Goal: Navigation & Orientation: Find specific page/section

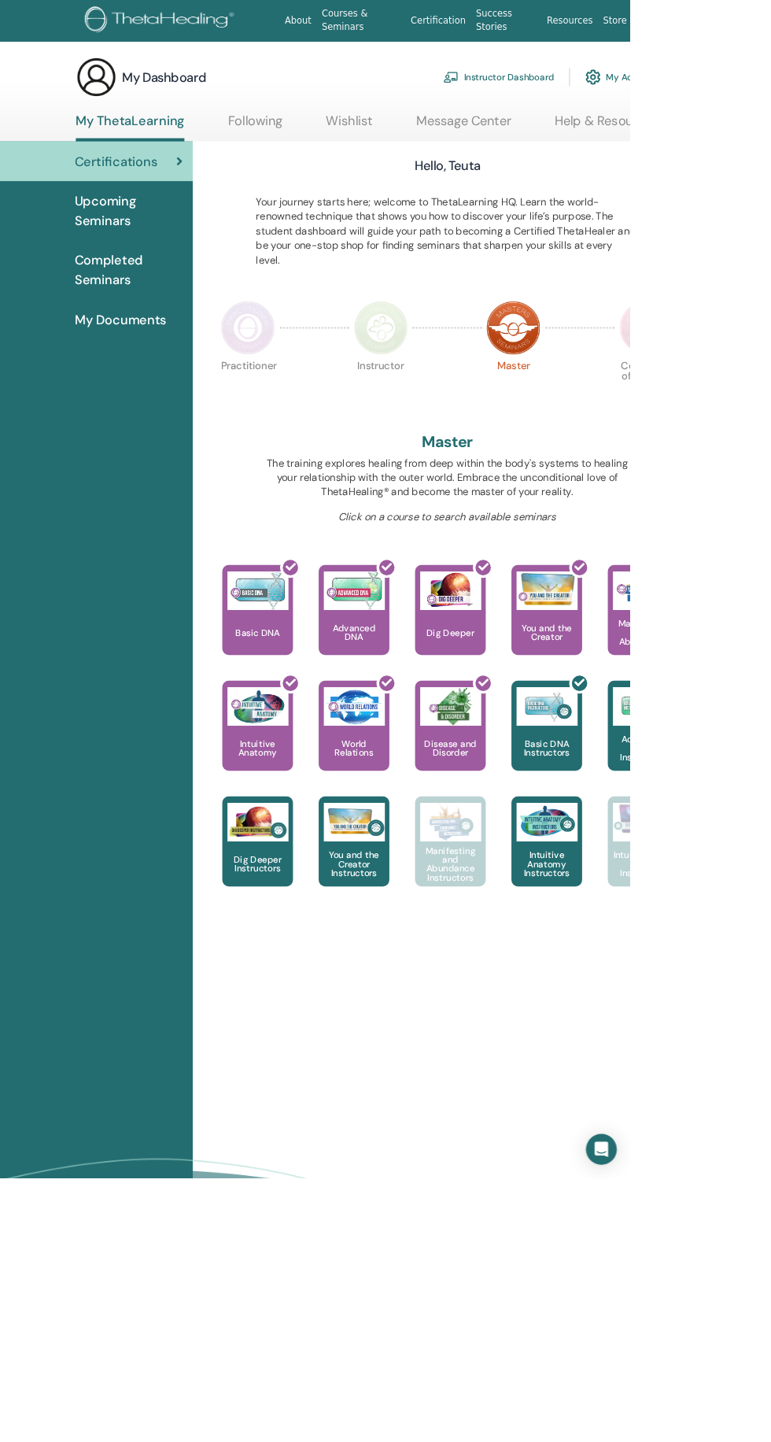
click at [604, 94] on link "Instructor Dashboard" at bounding box center [610, 94] width 135 height 35
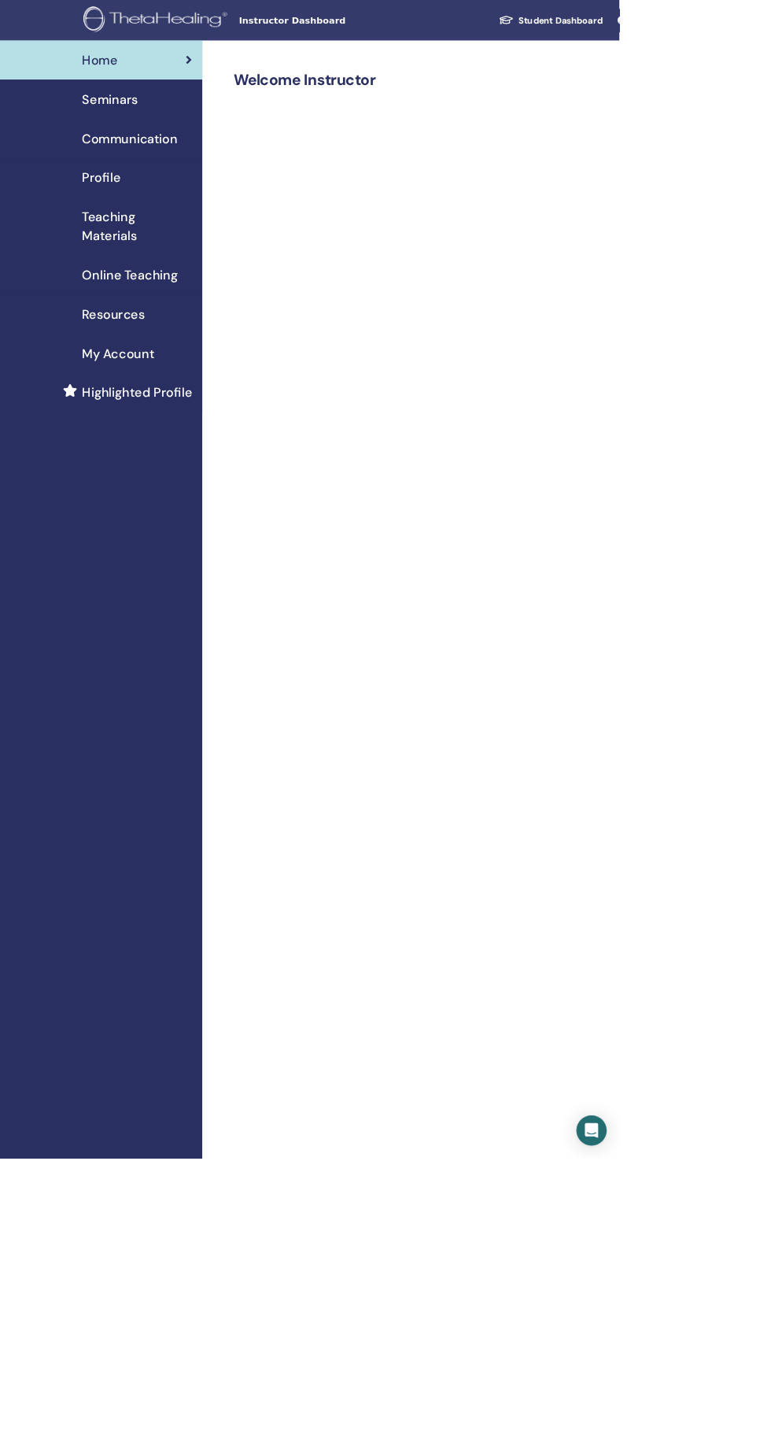
click at [142, 353] on span "Online Teaching" at bounding box center [161, 343] width 119 height 24
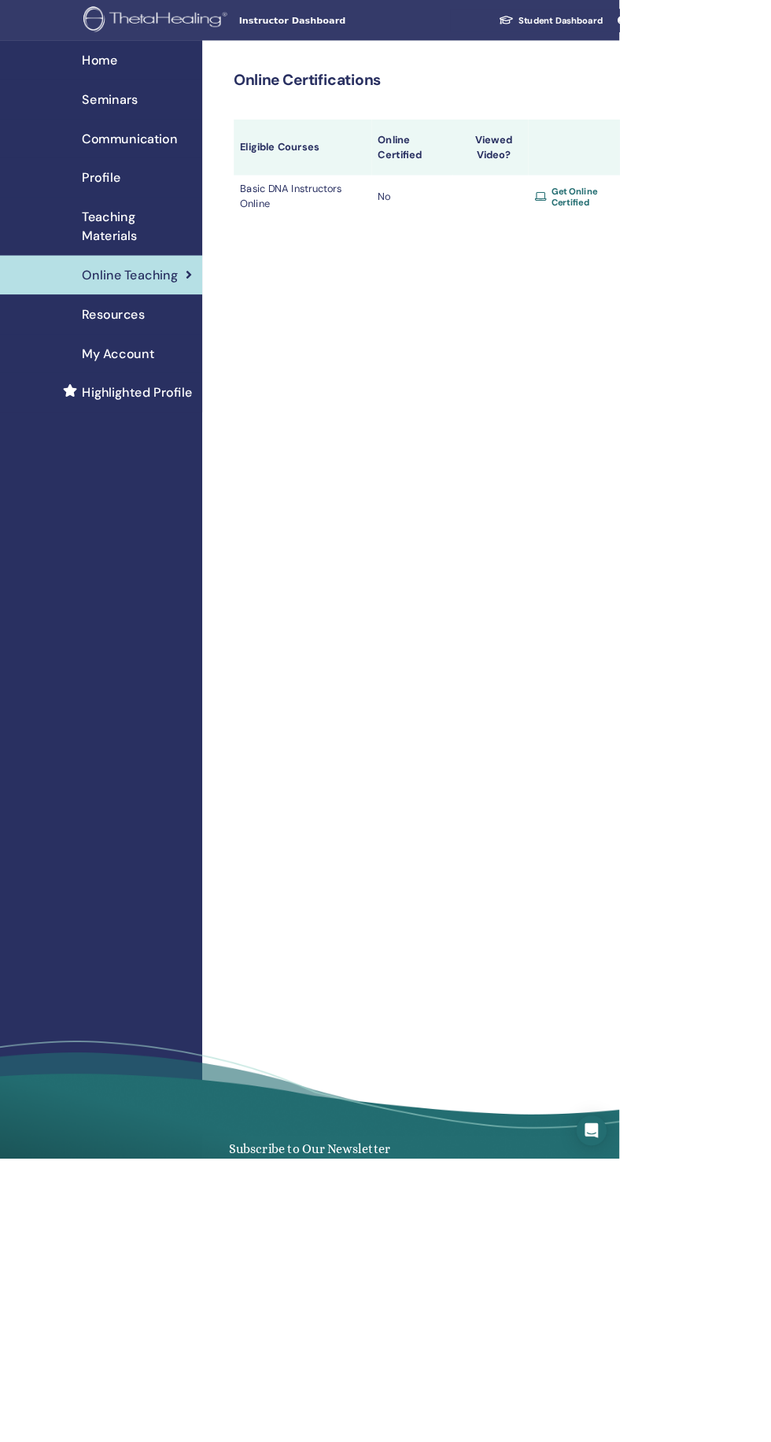
click at [139, 132] on span "Seminars" at bounding box center [136, 124] width 69 height 24
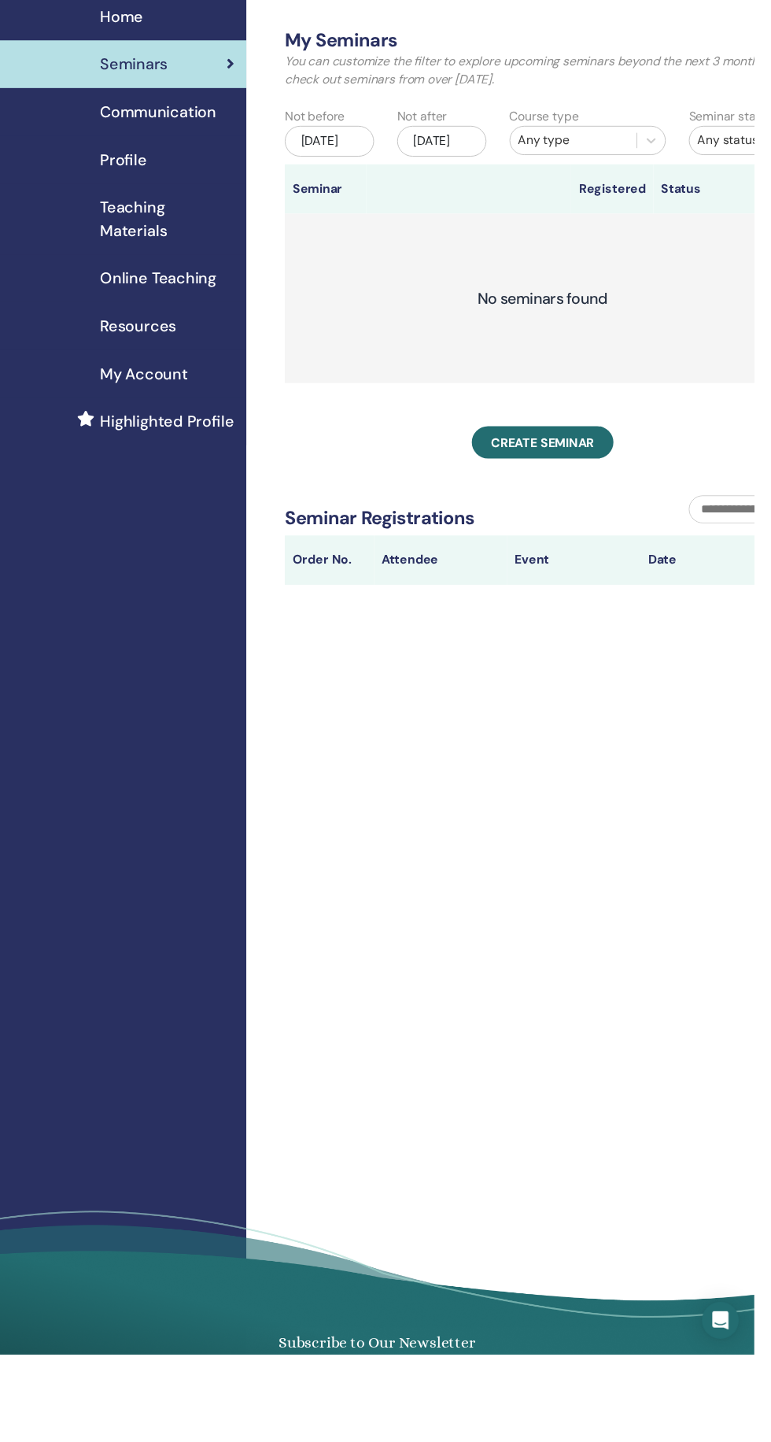
click at [189, 497] on span "Highlighted Profile" at bounding box center [170, 489] width 137 height 24
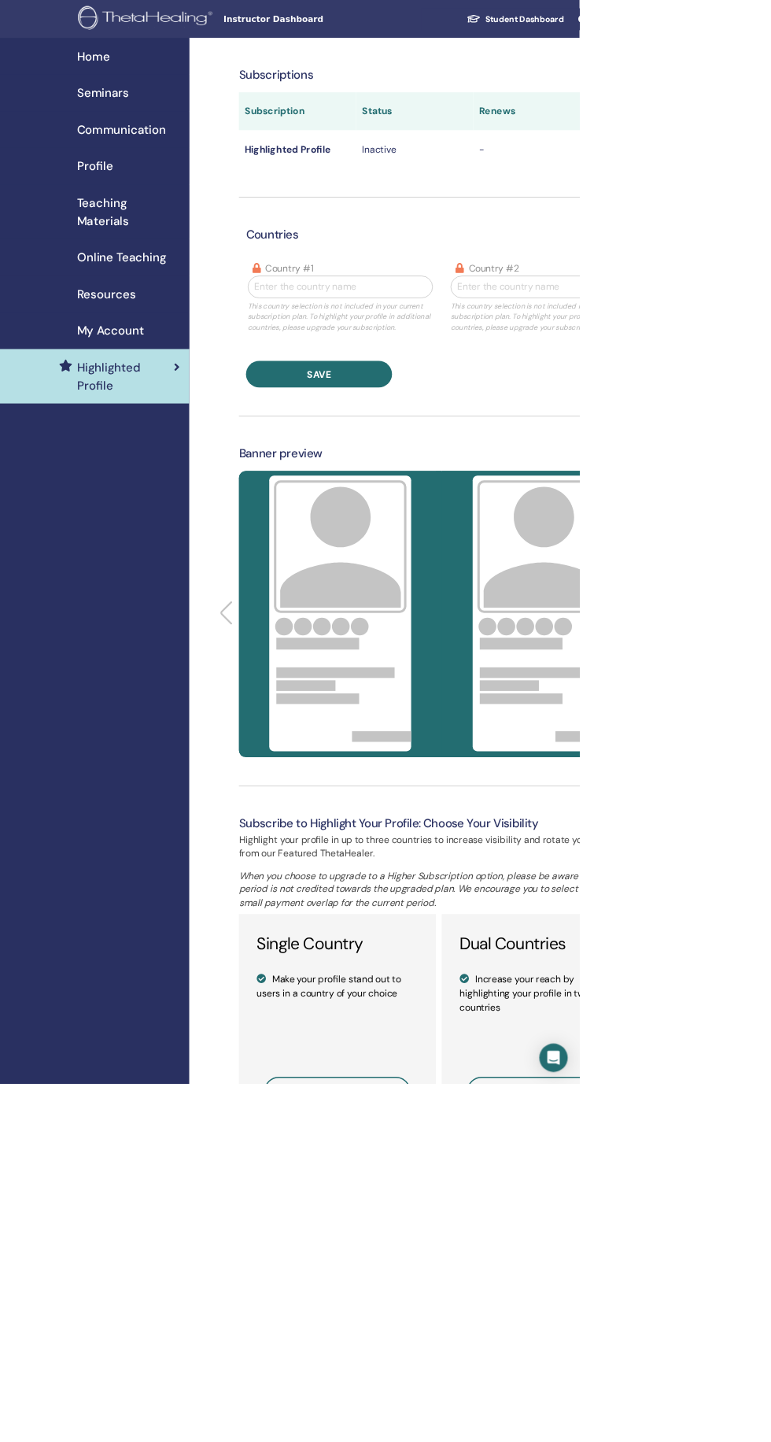
click at [139, 124] on span "Seminars" at bounding box center [136, 124] width 69 height 24
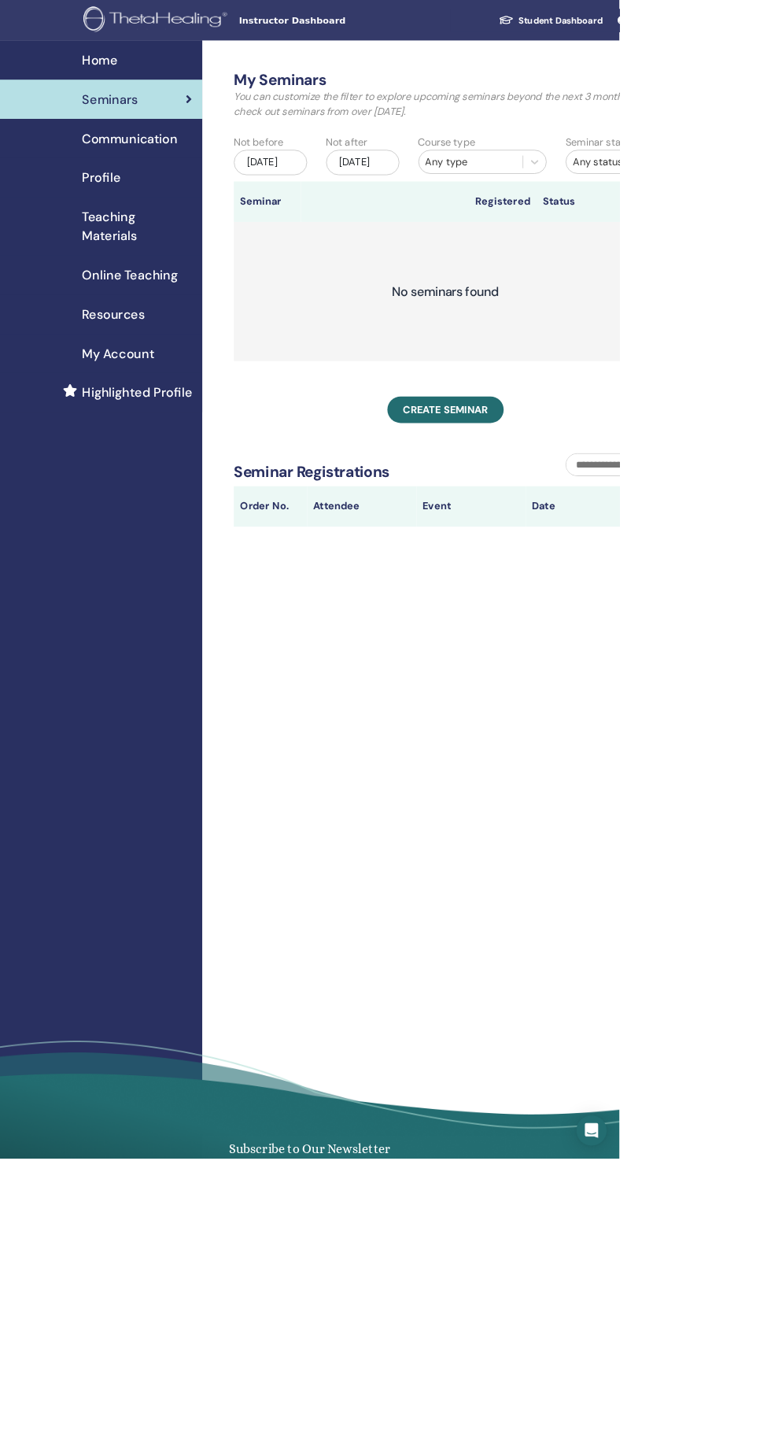
click at [187, 219] on div "Profile" at bounding box center [126, 221] width 227 height 24
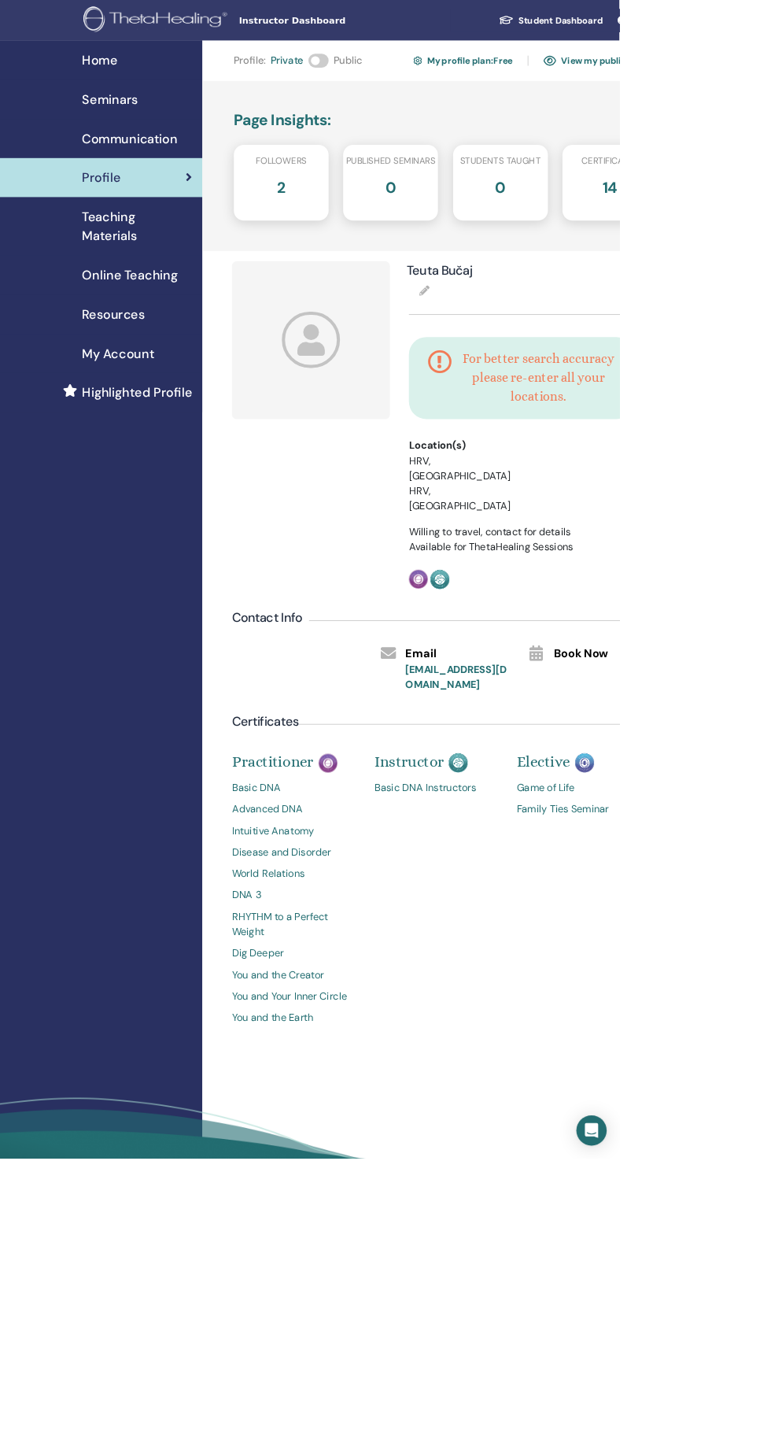
click at [335, 203] on span "Followers" at bounding box center [350, 200] width 63 height 17
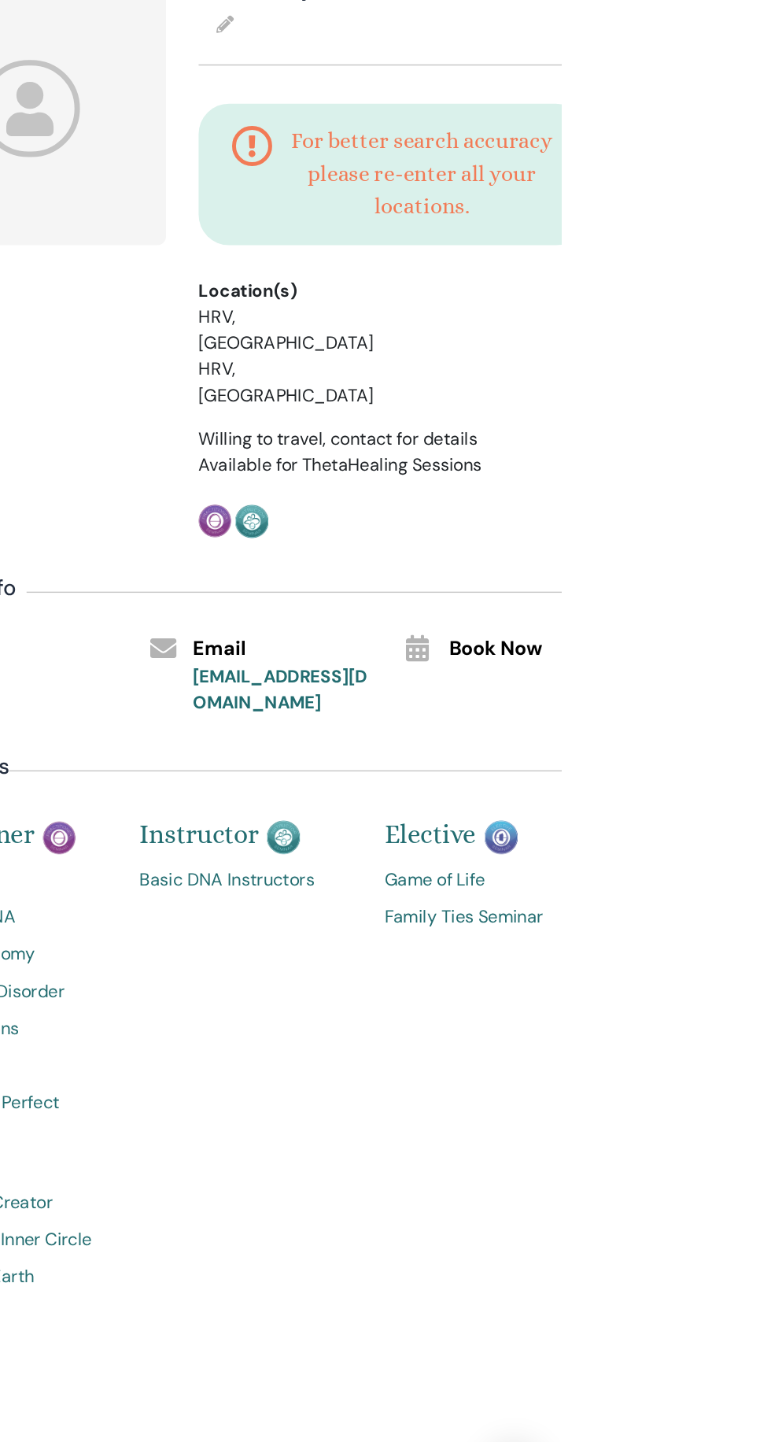
click at [738, 804] on span "Book Now" at bounding box center [724, 814] width 68 height 20
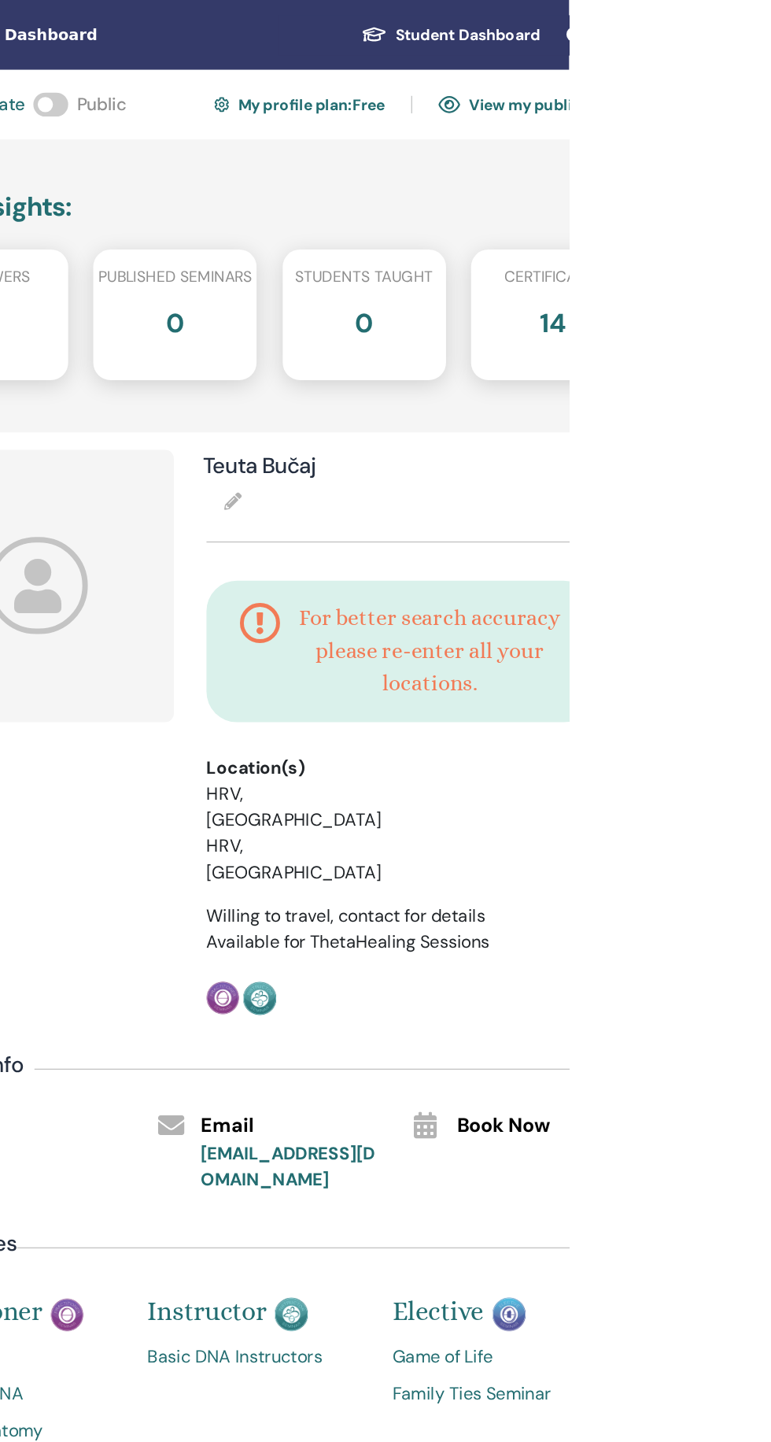
click at [771, 81] on link "View my public profile" at bounding box center [748, 75] width 142 height 25
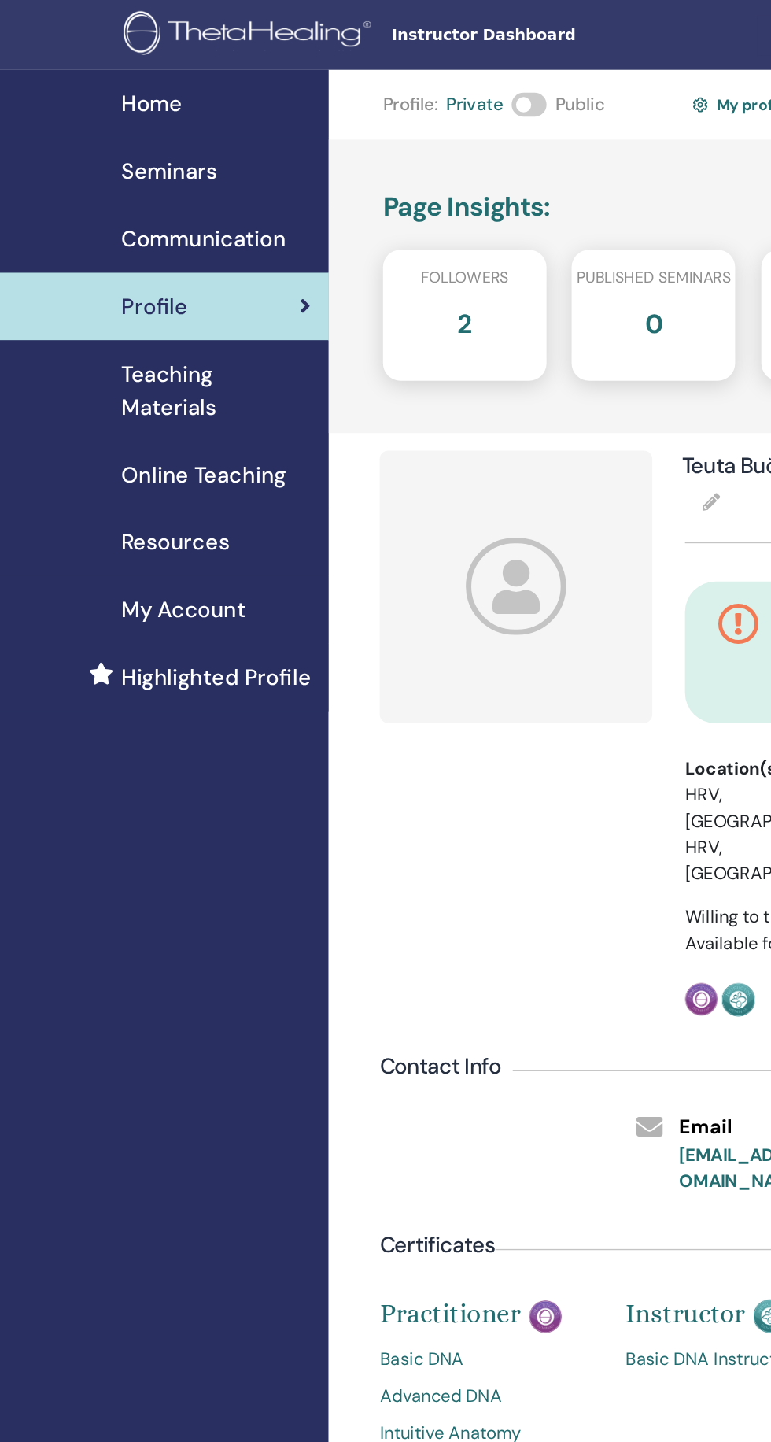
click at [139, 175] on span "Communication" at bounding box center [161, 173] width 119 height 24
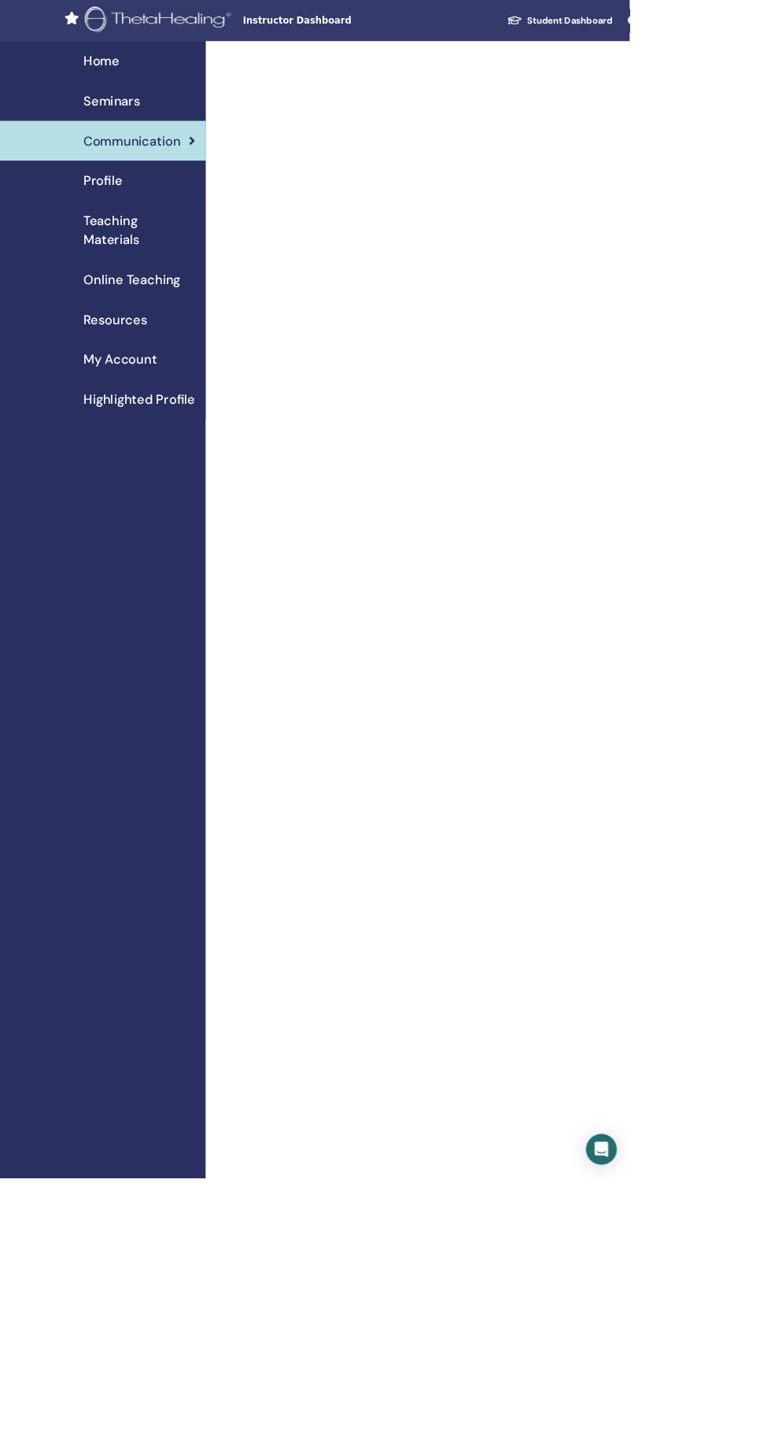
click at [123, 449] on span "My Account" at bounding box center [147, 440] width 90 height 24
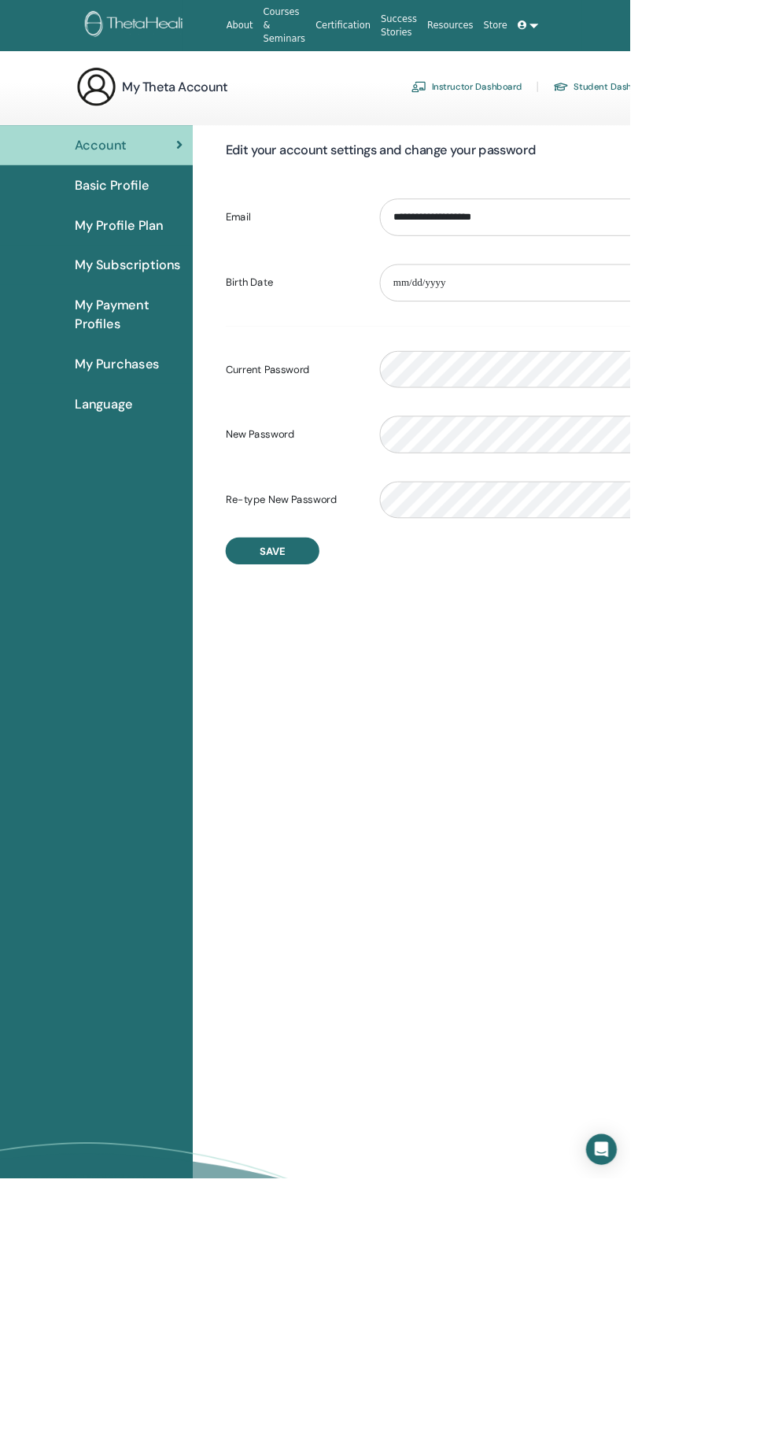
click at [552, 105] on link "Instructor Dashboard" at bounding box center [571, 106] width 135 height 25
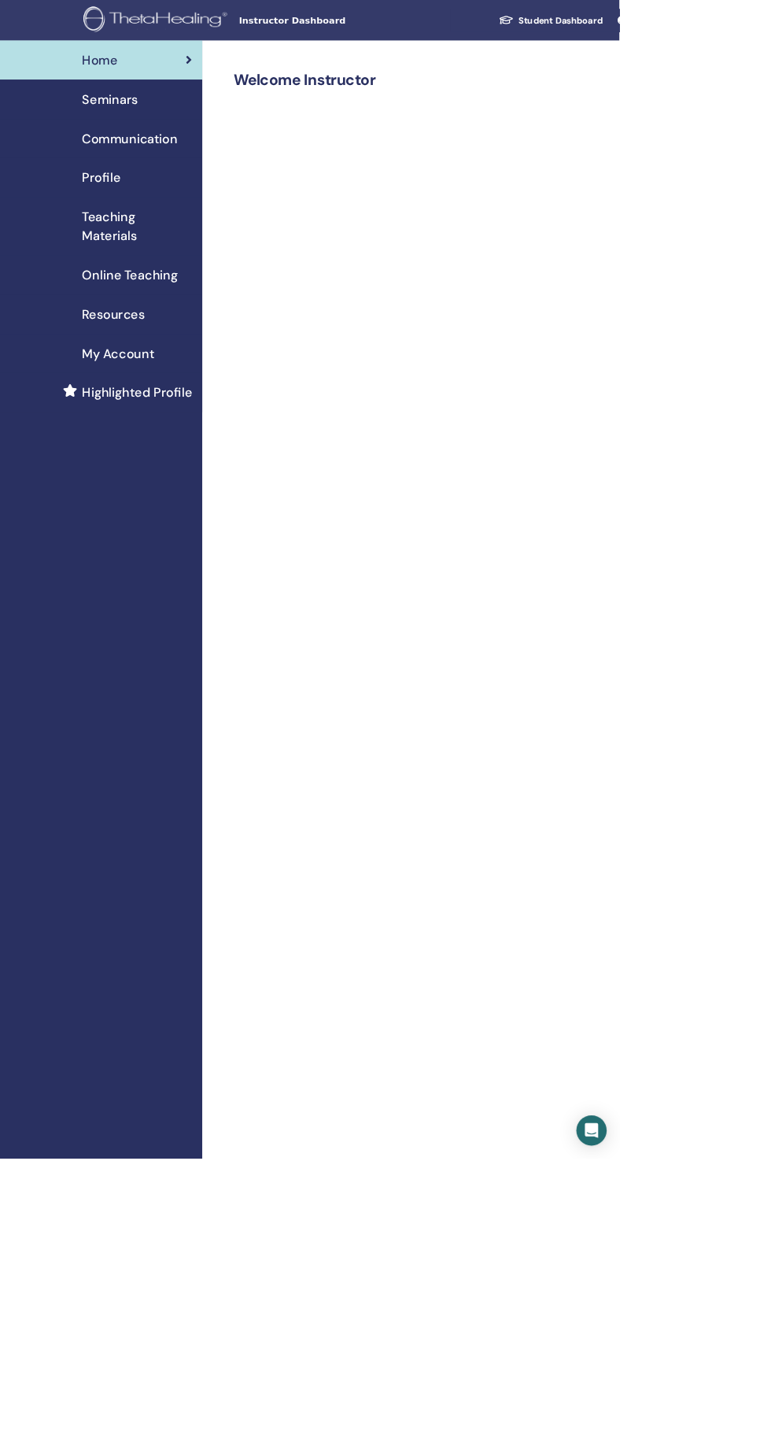
click at [653, 24] on link "Student Dashboard" at bounding box center [685, 25] width 155 height 29
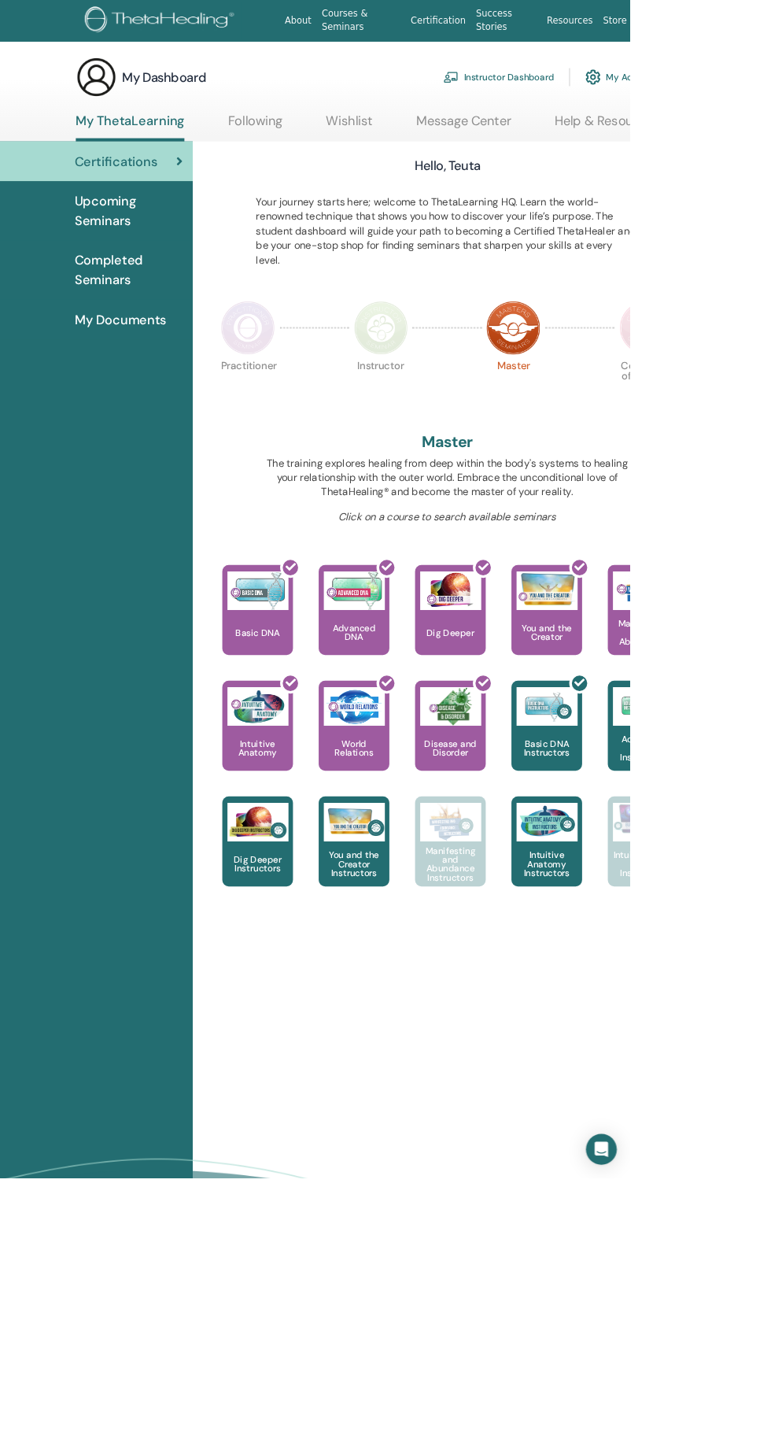
click at [771, 578] on div "Hello, Teuta Your journey starts here; welcome to ThetaLearning HQ. Learn the w…" at bounding box center [548, 654] width 604 height 963
click at [450, 371] on img at bounding box center [467, 401] width 66 height 66
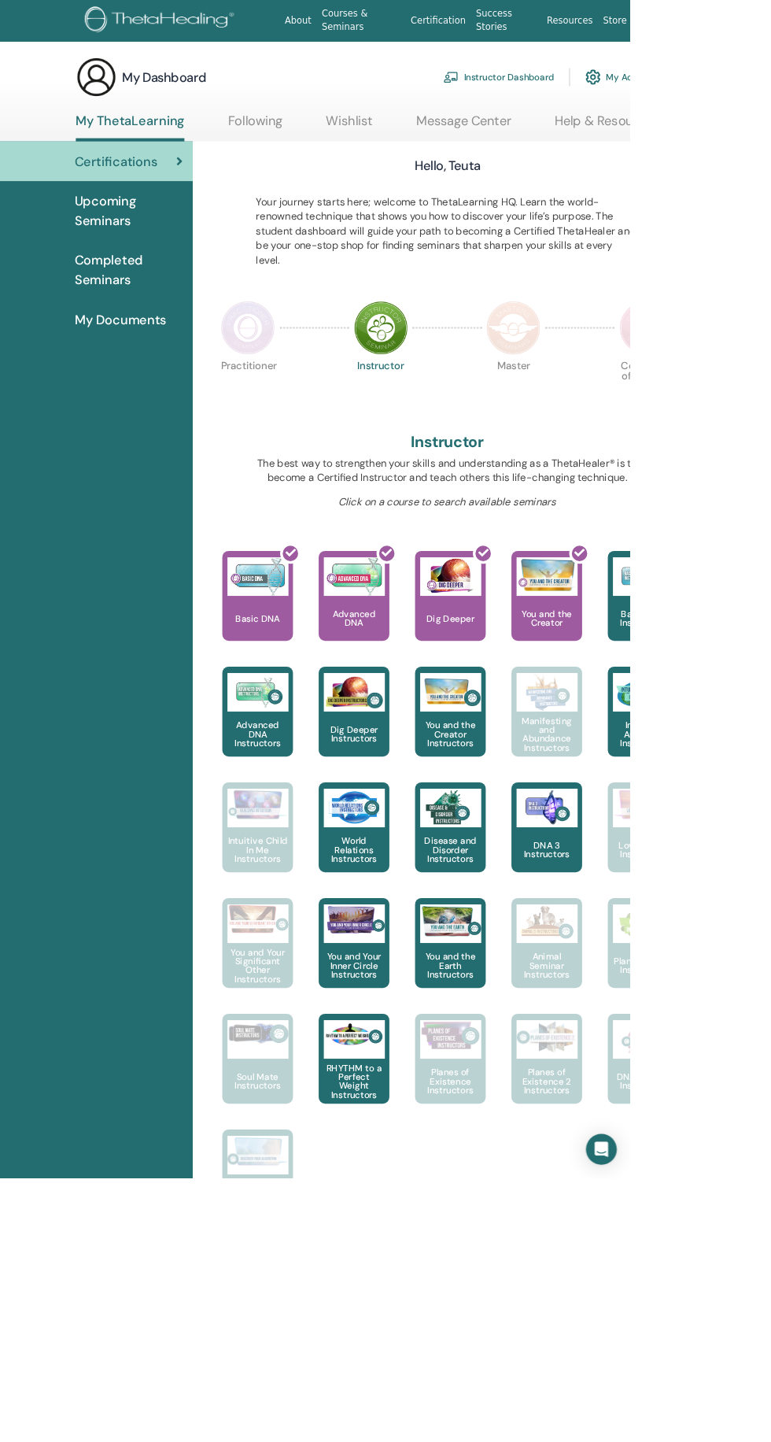
click at [325, 423] on img at bounding box center [304, 401] width 66 height 66
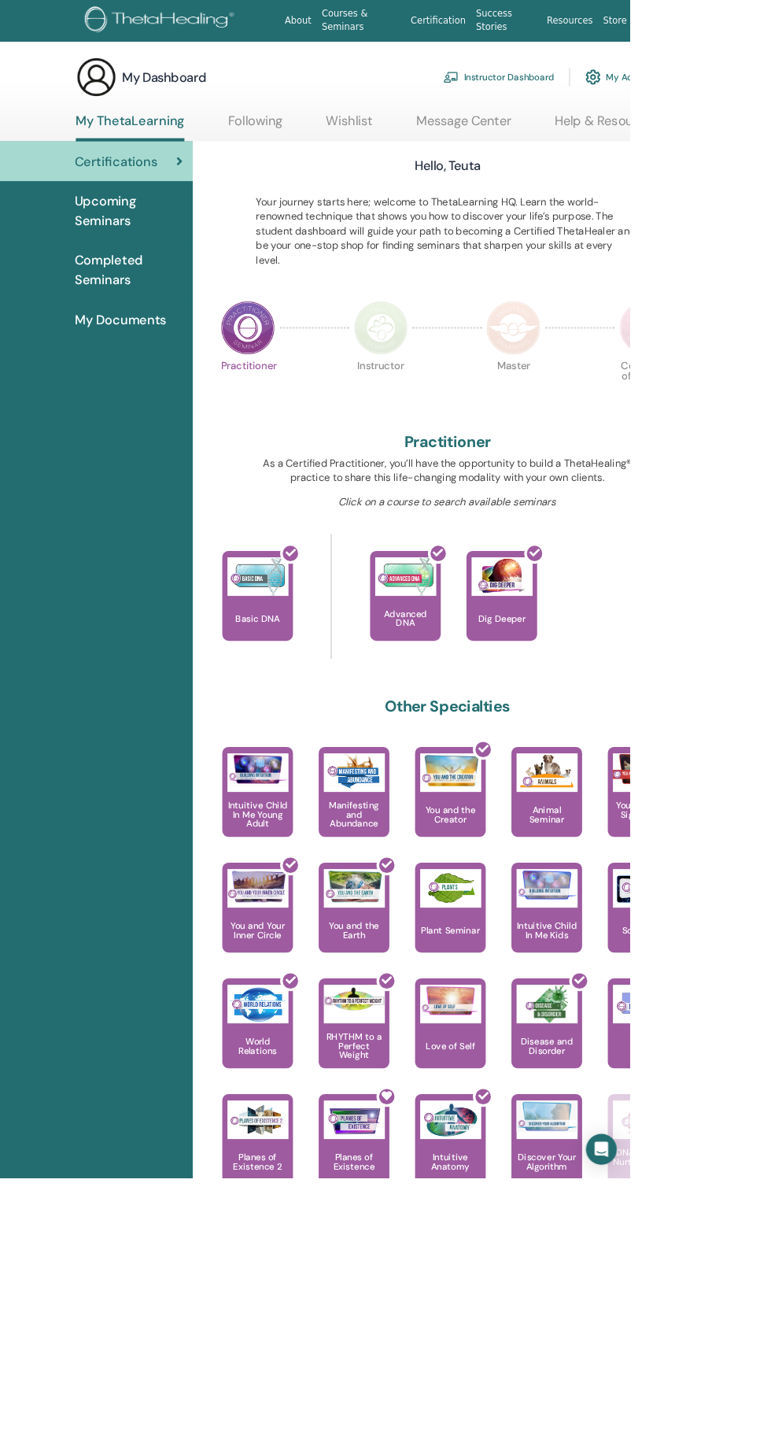
click at [457, 413] on img at bounding box center [467, 401] width 66 height 66
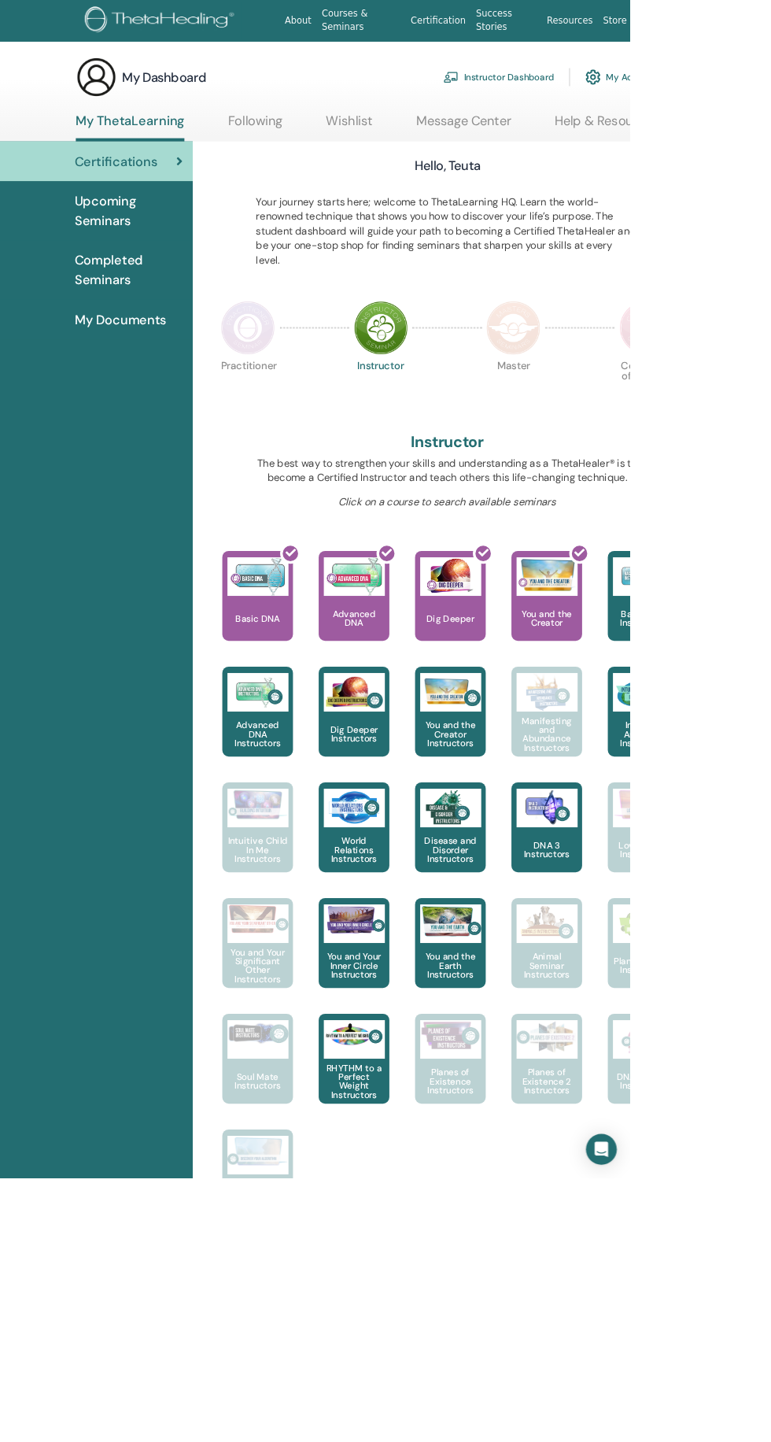
click at [625, 373] on img at bounding box center [629, 401] width 66 height 66
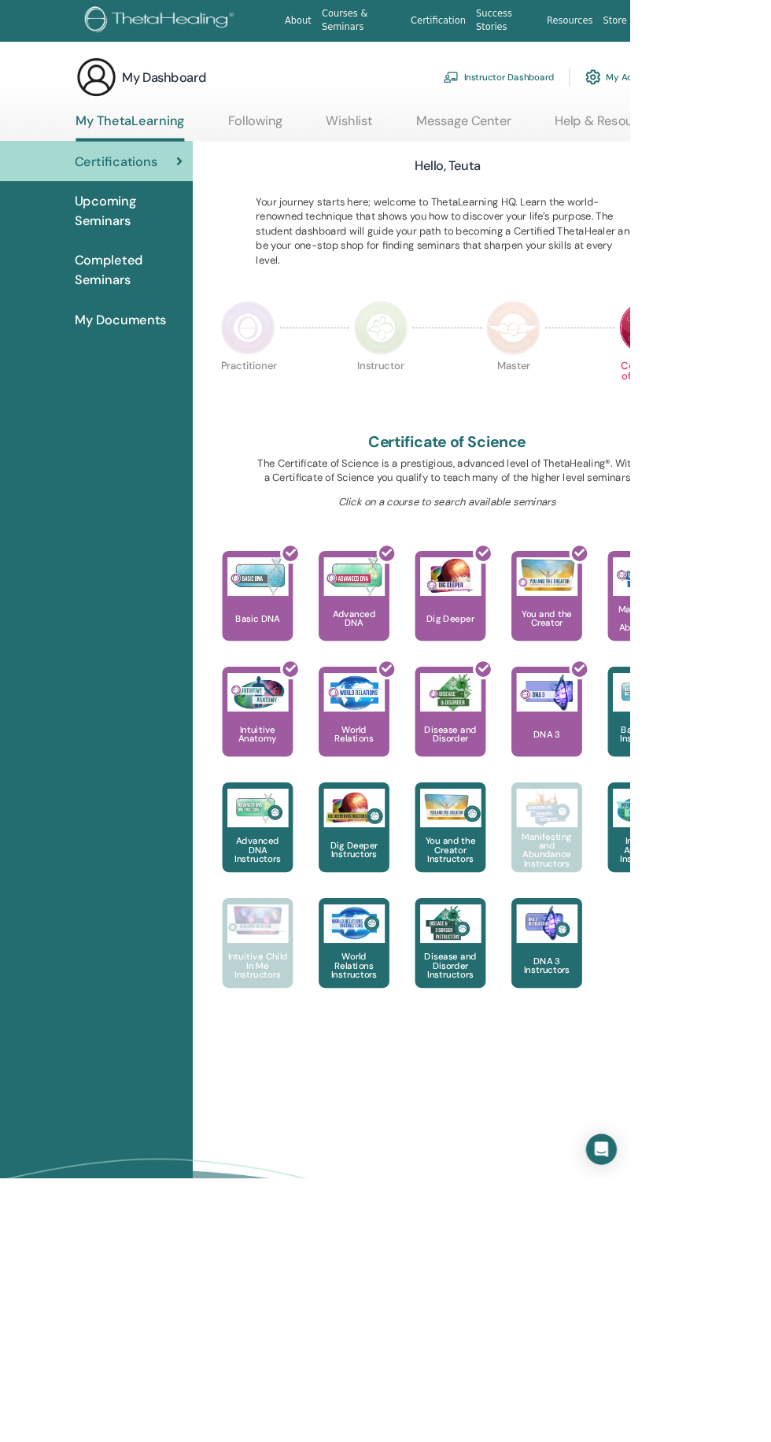
click at [608, 408] on img at bounding box center [629, 401] width 66 height 66
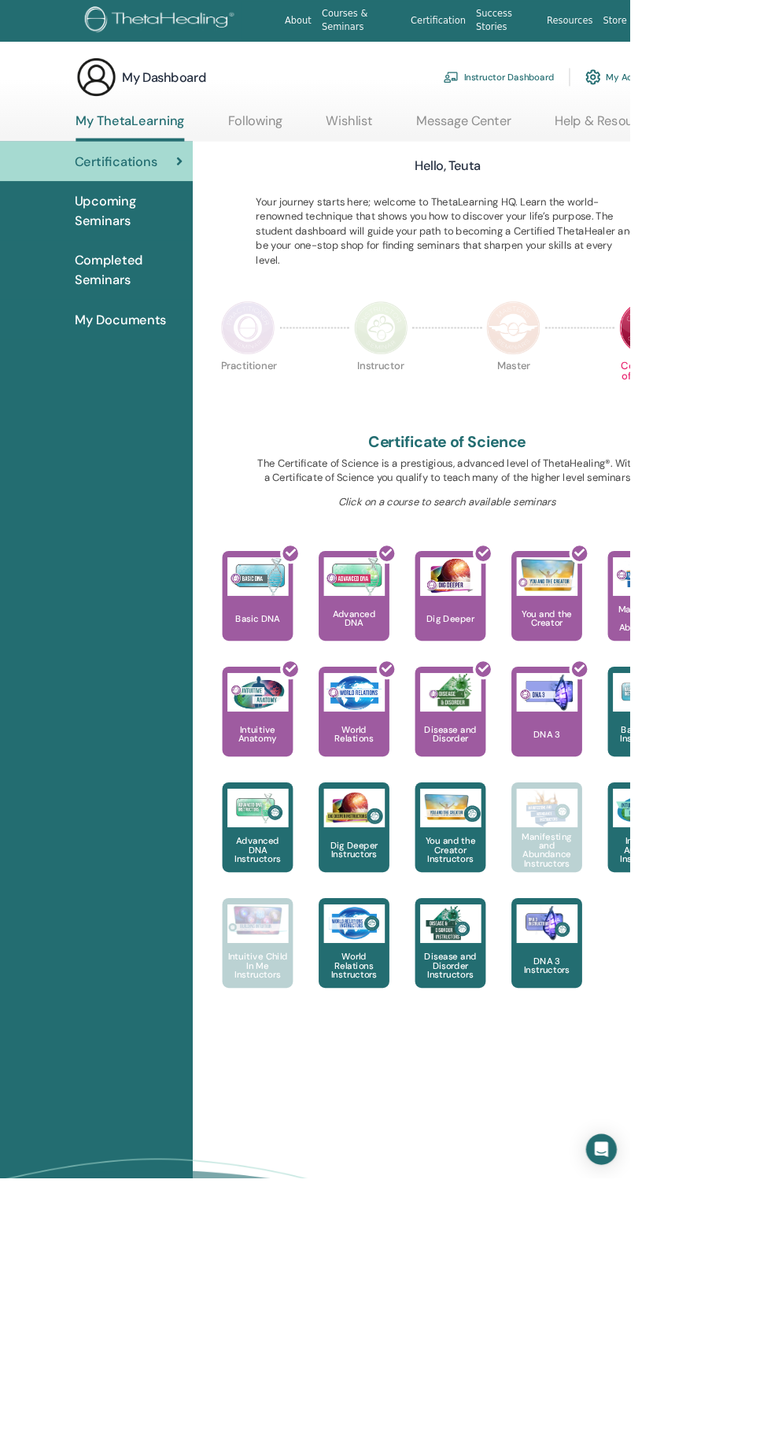
click at [616, 407] on img at bounding box center [629, 401] width 66 height 66
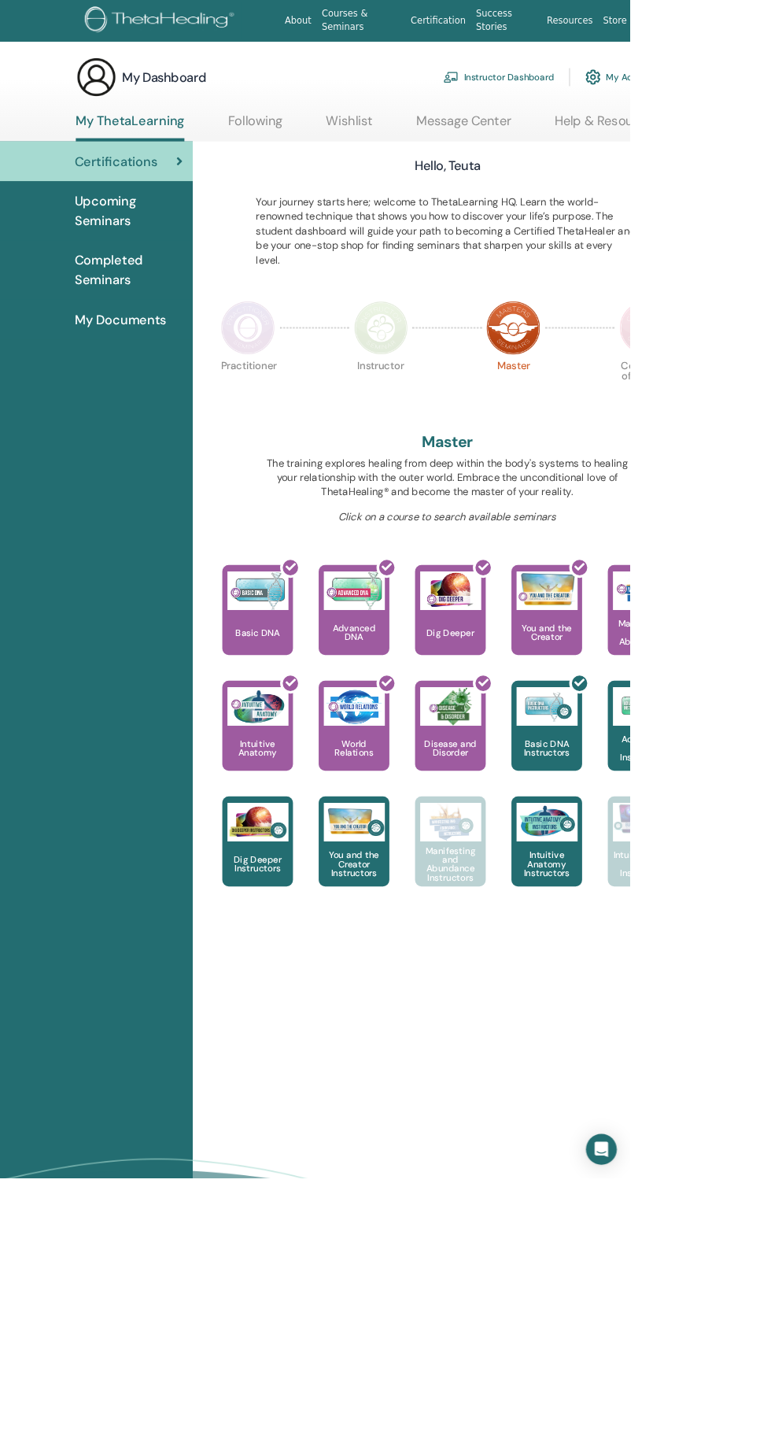
click at [478, 386] on img at bounding box center [467, 401] width 66 height 66
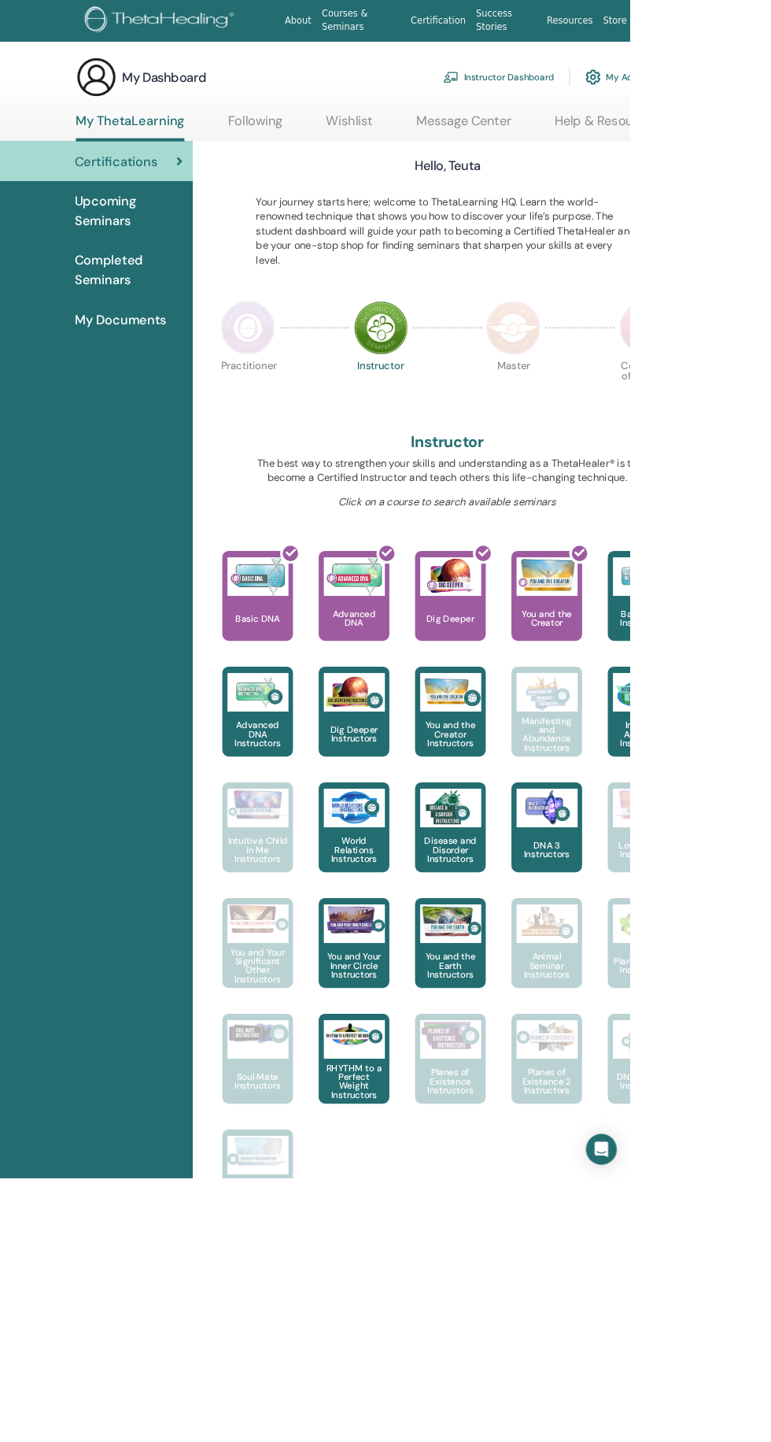
click at [656, 389] on img at bounding box center [629, 401] width 66 height 66
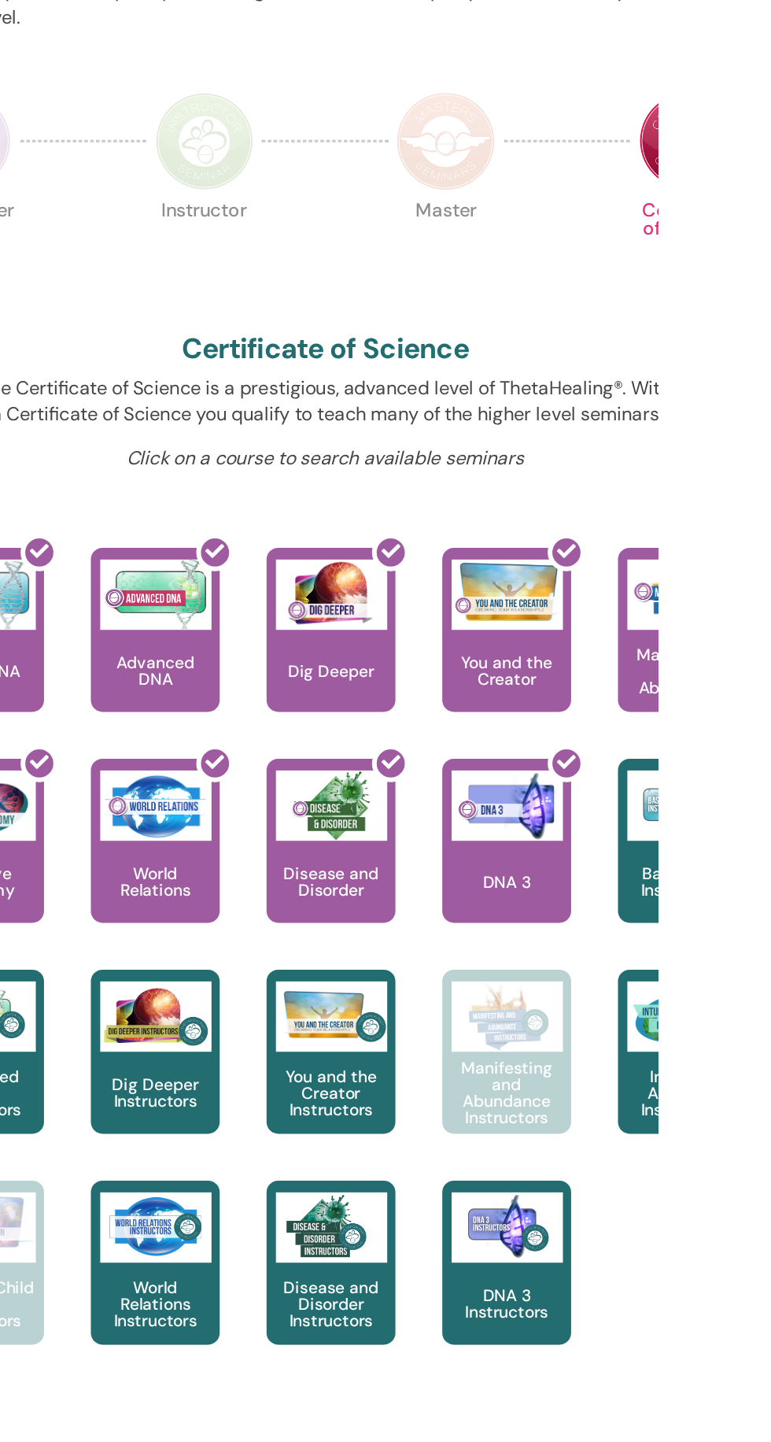
click at [634, 417] on img at bounding box center [629, 401] width 66 height 66
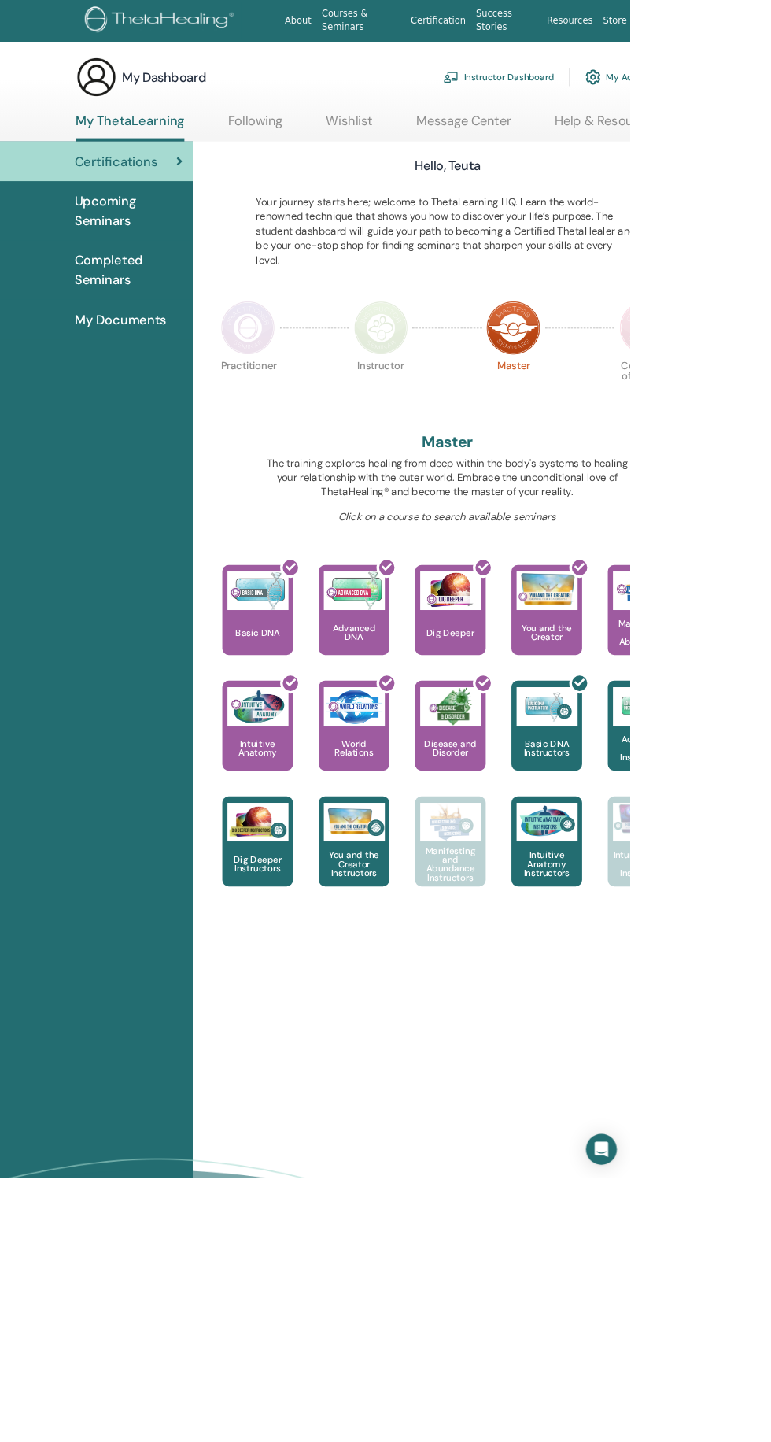
click at [106, 150] on link "My ThetaLearning" at bounding box center [159, 156] width 133 height 35
